Goal: Navigation & Orientation: Find specific page/section

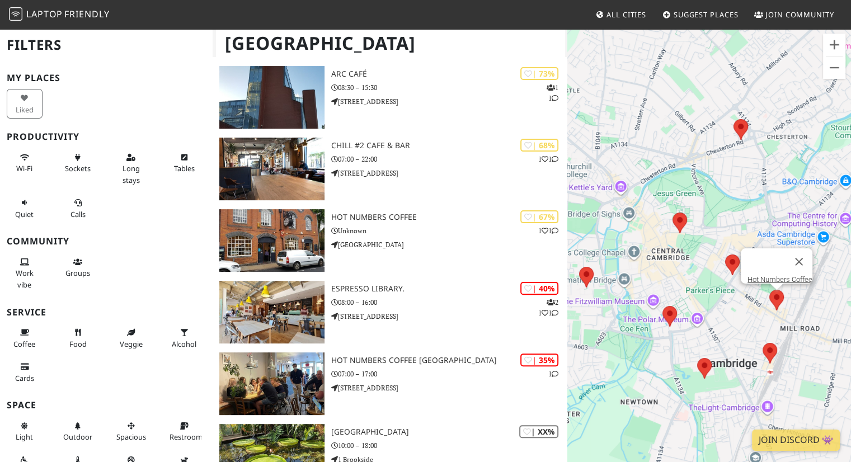
scroll to position [331, 0]
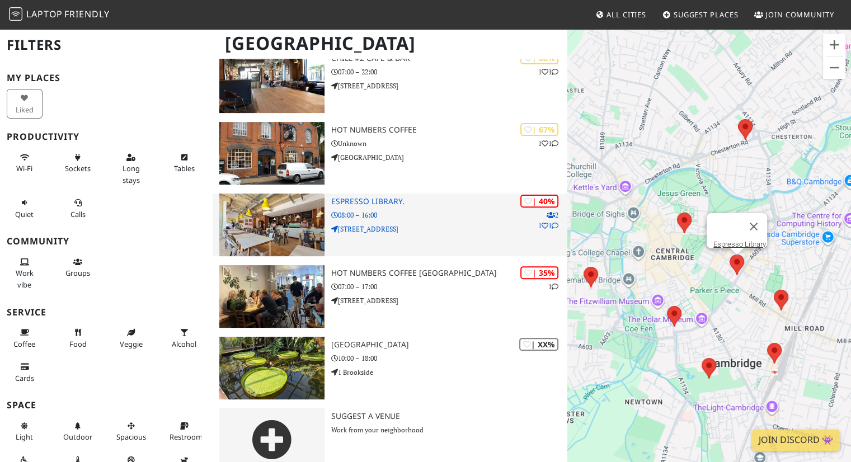
click at [289, 227] on img at bounding box center [271, 225] width 105 height 63
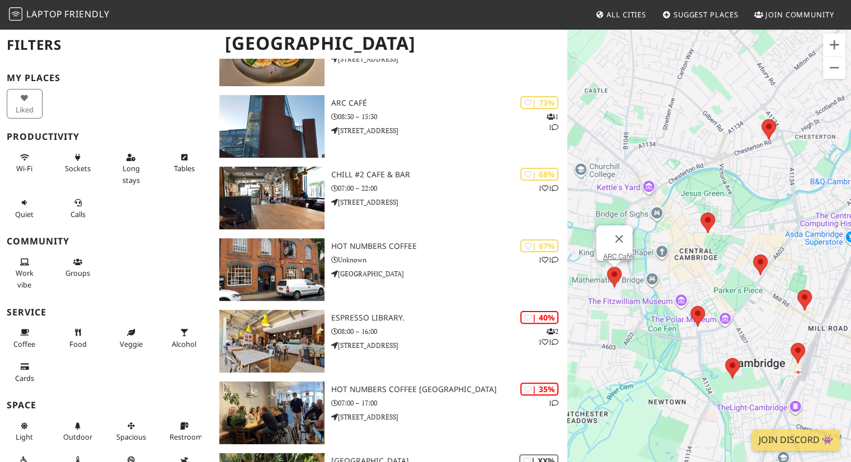
scroll to position [215, 0]
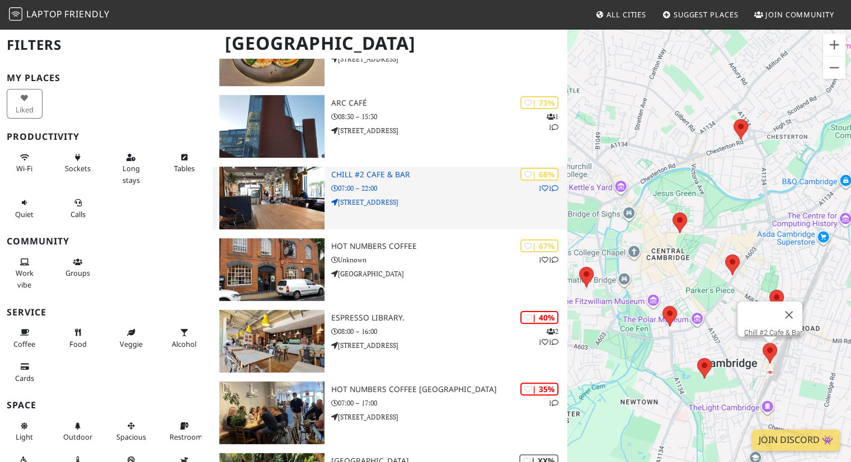
click at [387, 182] on div "| 68% 1 1 Chill #2 Cafe & Bar 07:00 – 22:00 2, 2 Station Square" at bounding box center [449, 198] width 237 height 63
